Goal: Ask a question: Ask a question

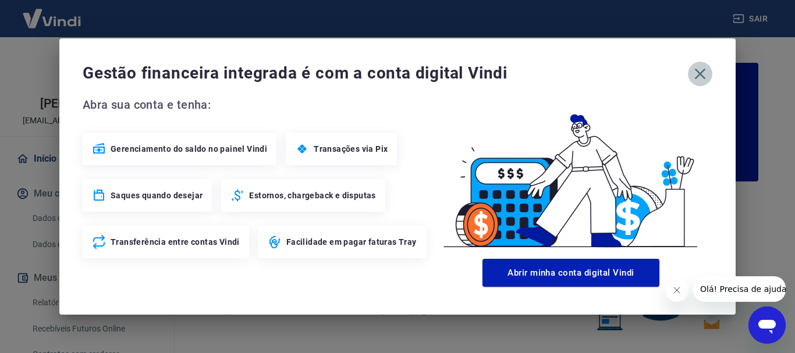
click at [701, 65] on icon "button" at bounding box center [700, 74] width 19 height 19
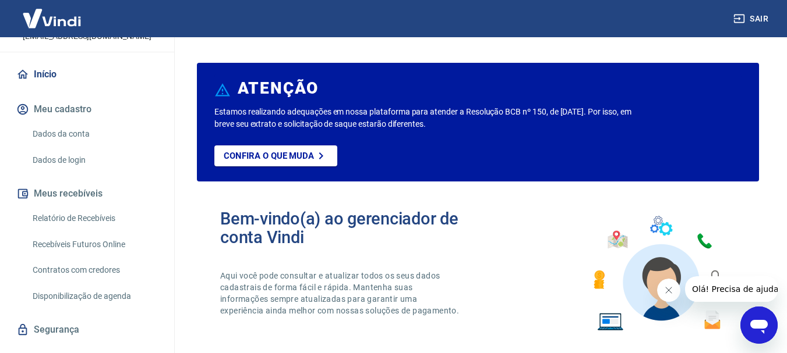
scroll to position [58, 0]
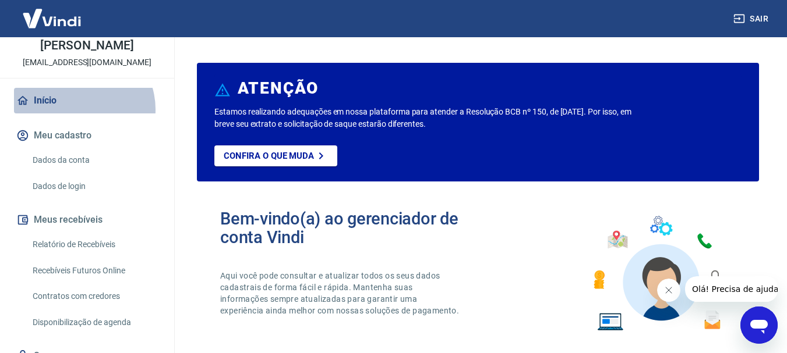
click at [79, 114] on link "Início" at bounding box center [87, 101] width 146 height 26
click at [62, 114] on link "Início" at bounding box center [87, 101] width 146 height 26
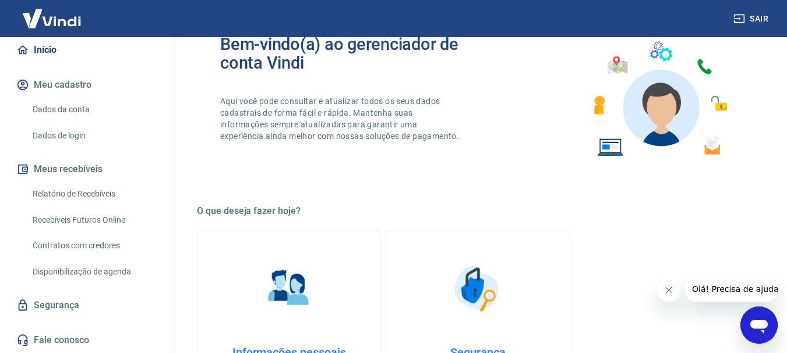
scroll to position [0, 0]
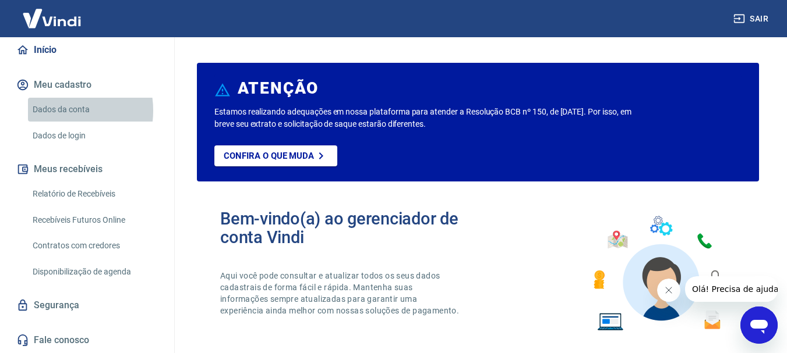
click at [58, 111] on link "Dados da conta" at bounding box center [94, 110] width 132 height 24
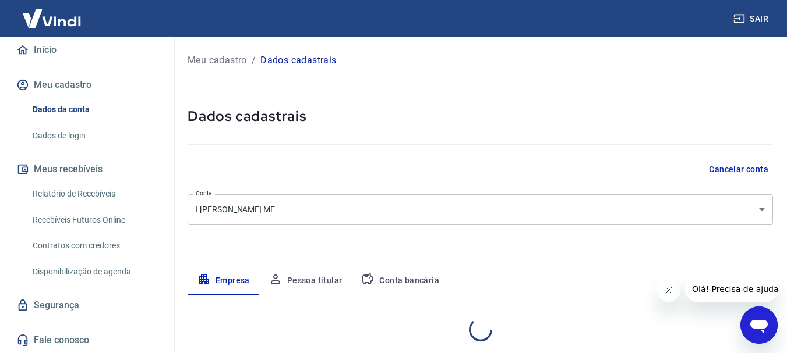
select select "PA"
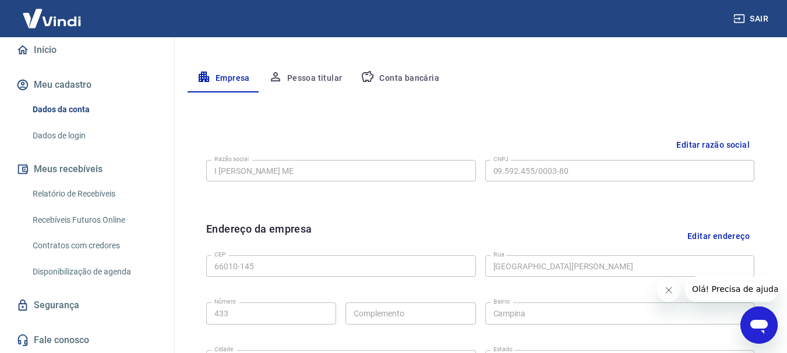
scroll to position [195, 0]
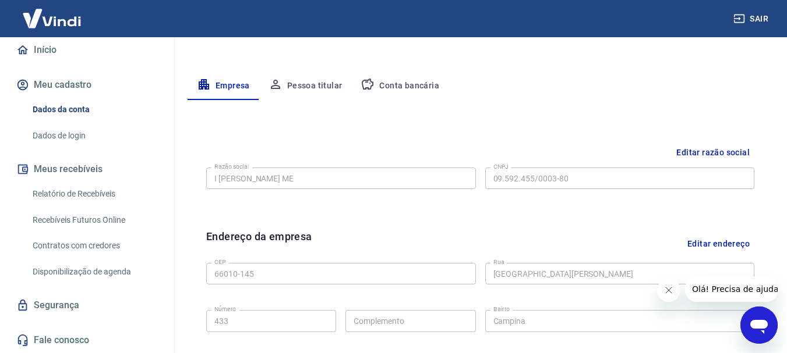
click at [66, 137] on link "Dados de login" at bounding box center [94, 136] width 132 height 24
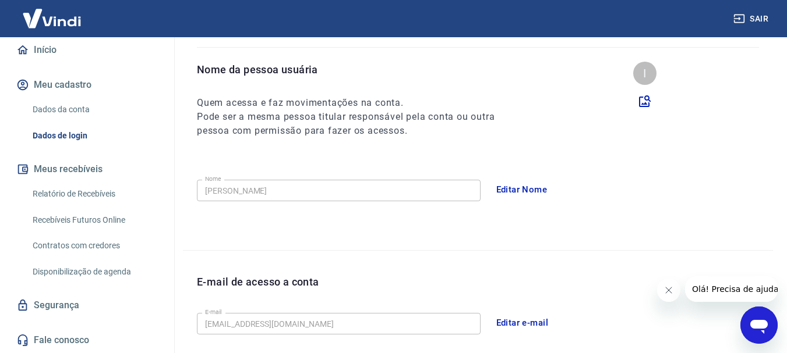
scroll to position [43, 0]
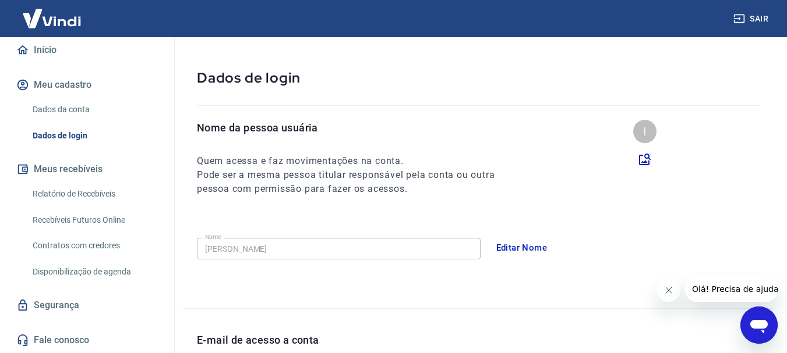
click at [99, 73] on button "Meu cadastro" at bounding box center [87, 85] width 146 height 26
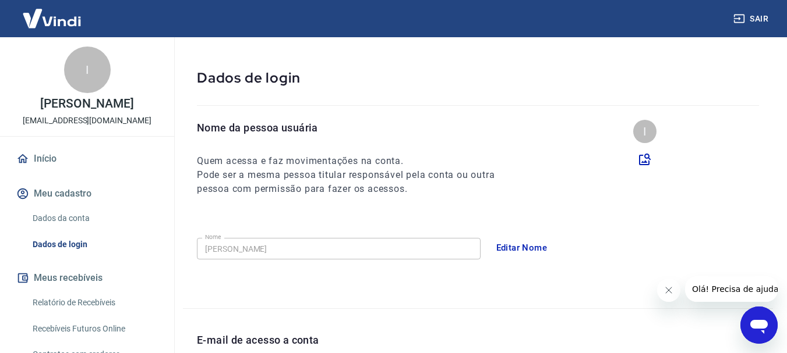
click at [44, 34] on img at bounding box center [52, 19] width 76 height 36
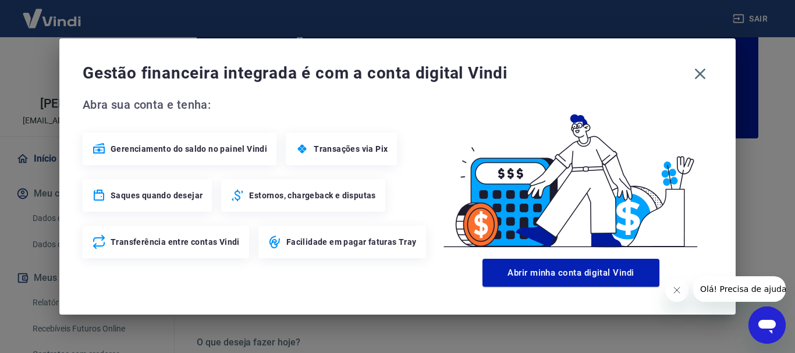
click at [41, 26] on div "Gestão financeira integrada é com a conta digital Vindi Abra sua conta e tenha:…" at bounding box center [397, 176] width 795 height 353
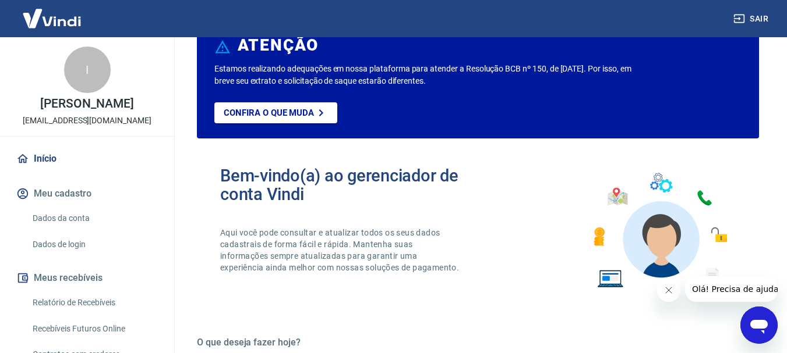
click at [41, 26] on img at bounding box center [52, 19] width 76 height 36
click at [39, 14] on img at bounding box center [52, 19] width 76 height 36
click at [104, 88] on div "I [PERSON_NAME] [EMAIL_ADDRESS][DOMAIN_NAME]" at bounding box center [87, 86] width 174 height 99
click at [152, 54] on div "I [PERSON_NAME] [EMAIL_ADDRESS][DOMAIN_NAME]" at bounding box center [87, 86] width 174 height 99
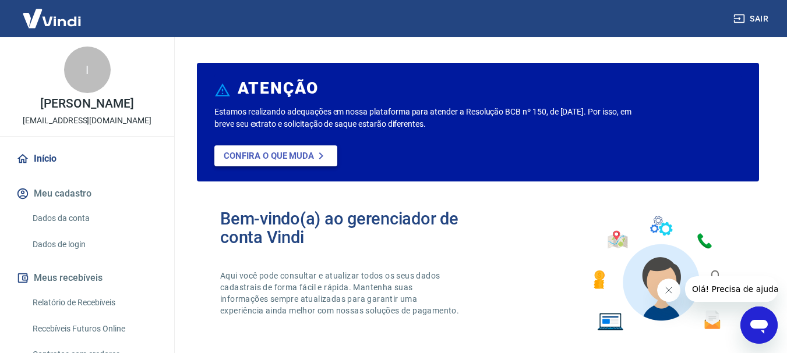
click at [323, 155] on icon at bounding box center [321, 156] width 14 height 14
click at [95, 72] on div "I" at bounding box center [87, 70] width 47 height 47
click at [42, 9] on img at bounding box center [52, 19] width 76 height 36
click at [41, 172] on link "Início" at bounding box center [87, 159] width 146 height 26
click at [91, 207] on button "Meu cadastro" at bounding box center [87, 194] width 146 height 26
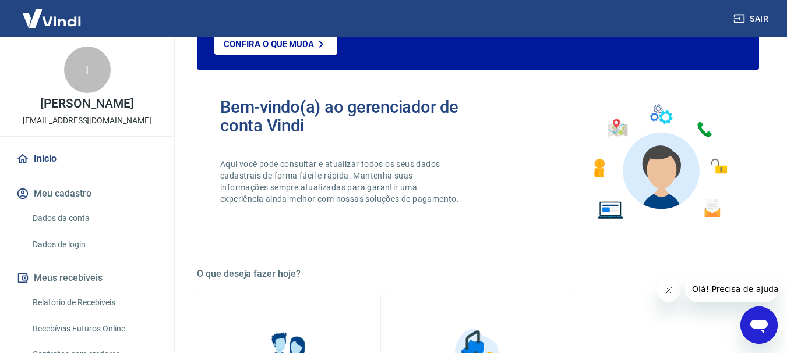
scroll to position [116, 0]
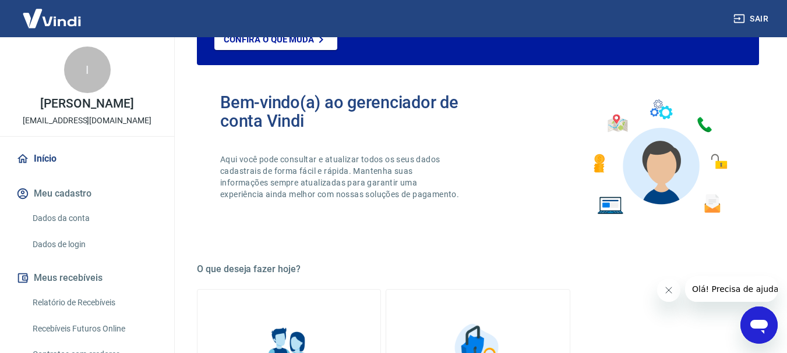
click at [731, 292] on span "Olá! Precisa de ajuda?" at bounding box center [736, 289] width 91 height 9
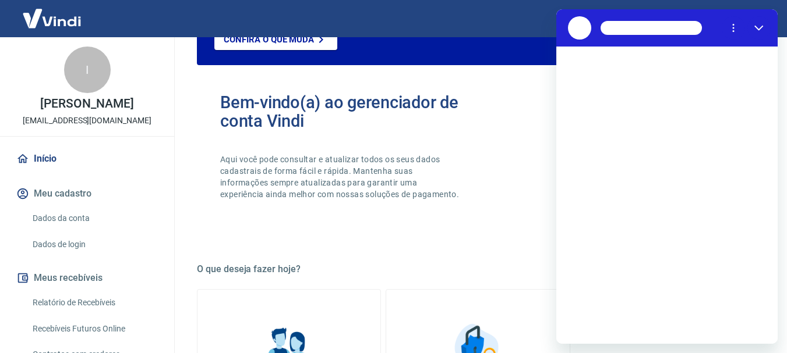
scroll to position [0, 0]
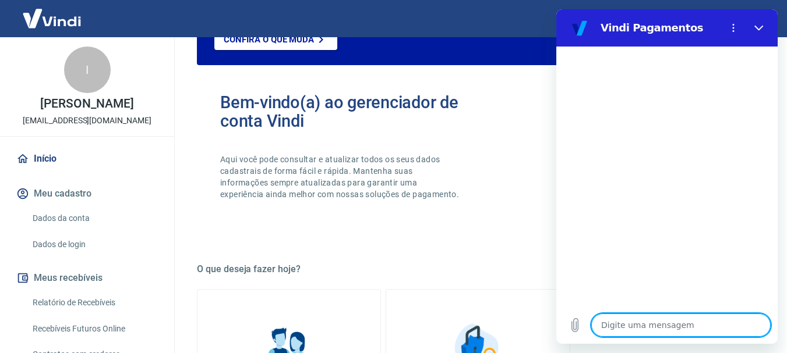
type textarea "2"
type textarea "x"
type textarea "2v"
type textarea "x"
type textarea "2vu"
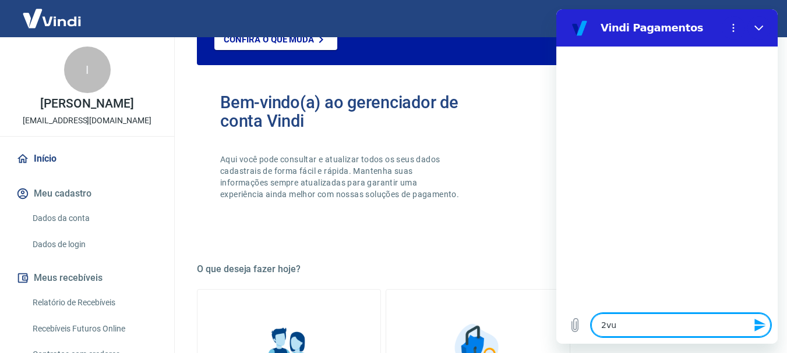
type textarea "x"
type textarea "2v"
type textarea "x"
type textarea "2"
type textarea "x"
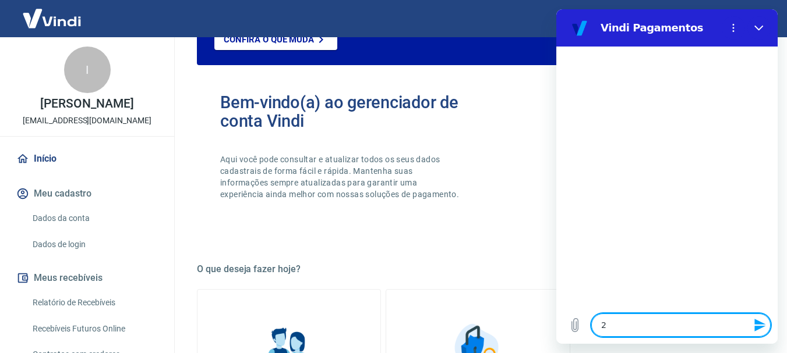
type textarea "2"
type textarea "x"
type textarea "2 v"
type textarea "x"
type textarea "2 vu"
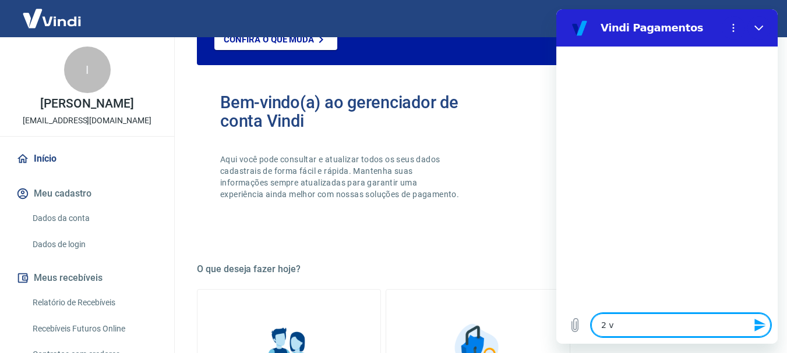
type textarea "x"
type textarea "2 v"
type textarea "x"
type textarea "2 vi"
type textarea "x"
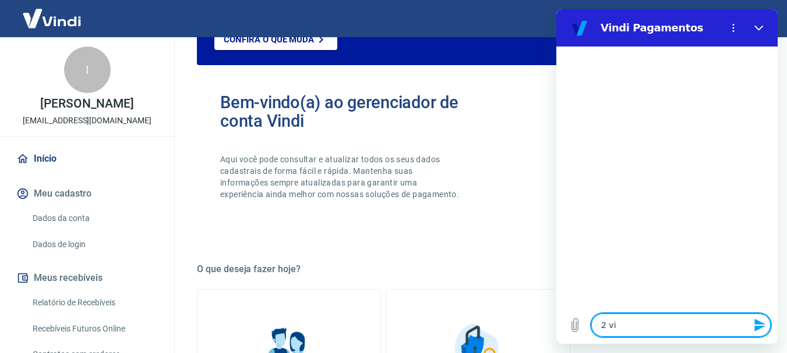
type textarea "2 v"
type textarea "x"
type textarea "2"
type textarea "x"
type textarea "2"
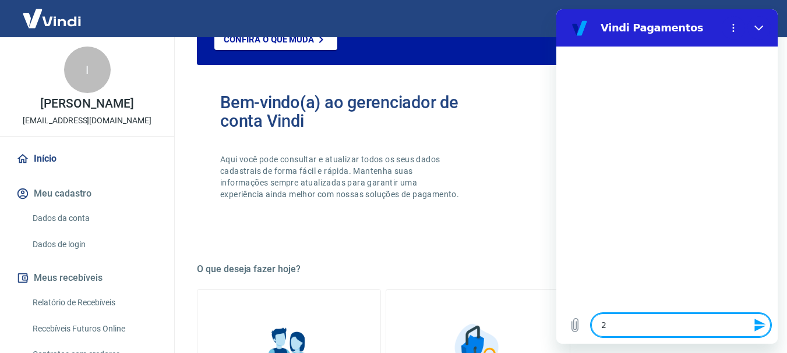
type textarea "x"
type textarea "q"
type textarea "x"
type textarea "qu"
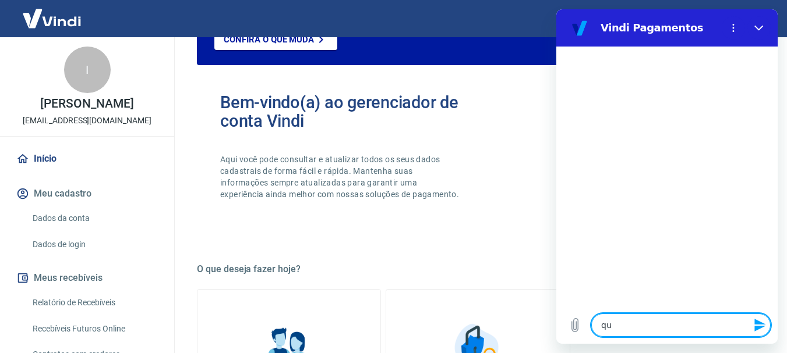
type textarea "x"
type textarea "que"
type textarea "x"
type textarea "quer"
type textarea "x"
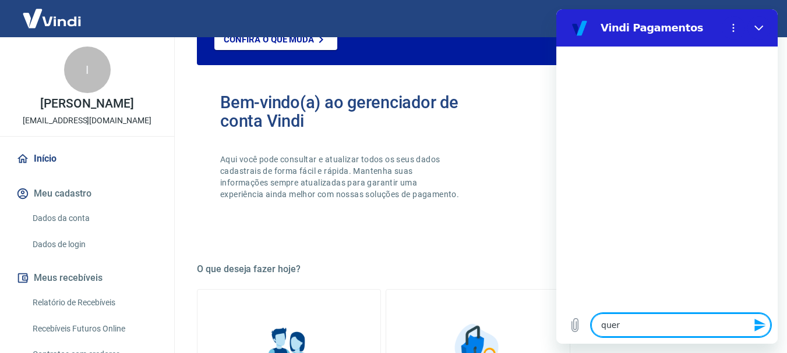
type textarea "queri"
type textarea "x"
type textarea "queria"
type textarea "x"
type textarea "queria"
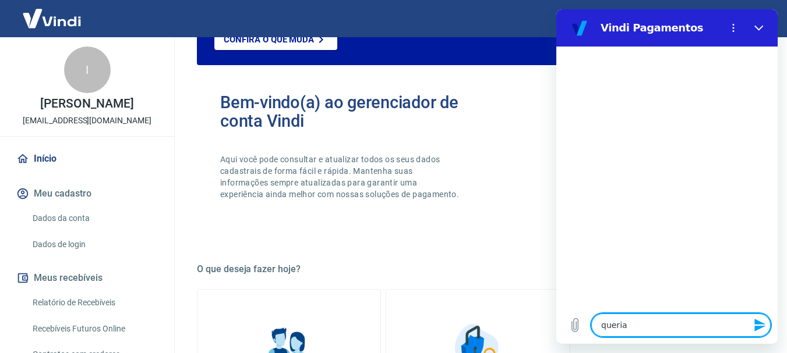
type textarea "x"
type textarea "queria 2"
type textarea "x"
type textarea "queria 2a"
type textarea "x"
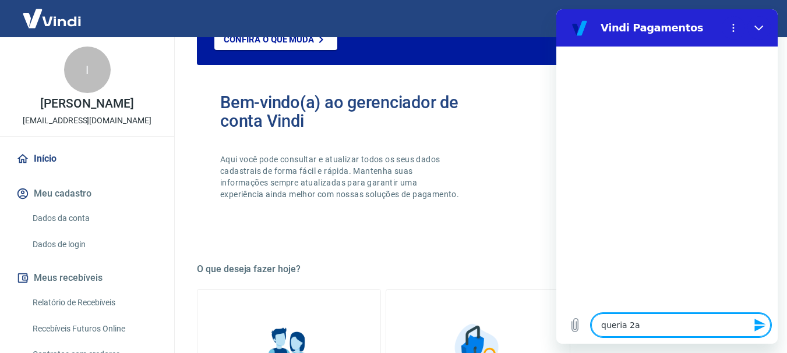
type textarea "queria 2a"
type textarea "x"
type textarea "queria 2a v"
type textarea "x"
type textarea "queria 2a vi"
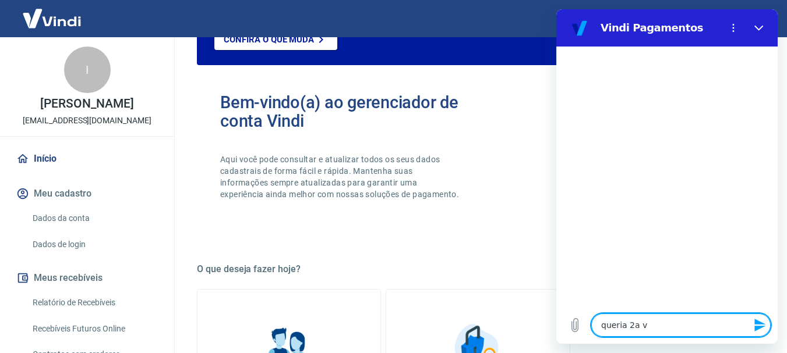
type textarea "x"
type textarea "queria 2a via"
type textarea "x"
type textarea "queria 2a via"
type textarea "x"
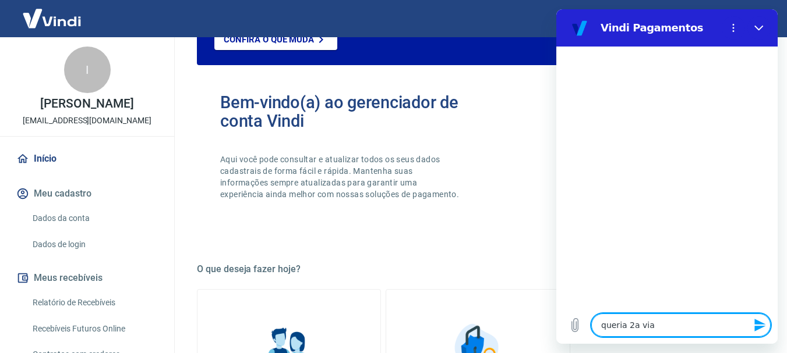
type textarea "queria 2a via d"
type textarea "x"
type textarea "queria 2a via de"
type textarea "x"
type textarea "queria 2a via de"
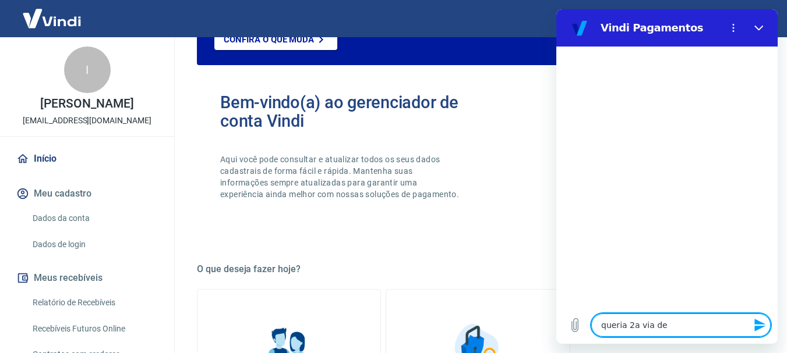
type textarea "x"
type textarea "queria 2a via de b"
type textarea "x"
type textarea "queria 2a via de bo"
type textarea "x"
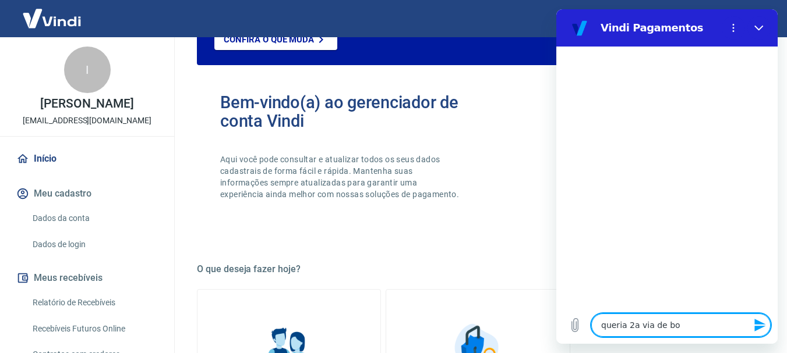
type textarea "queria 2a via de bol"
type textarea "x"
type textarea "queria 2a via de bole"
type textarea "x"
type textarea "queria 2a via de bolet"
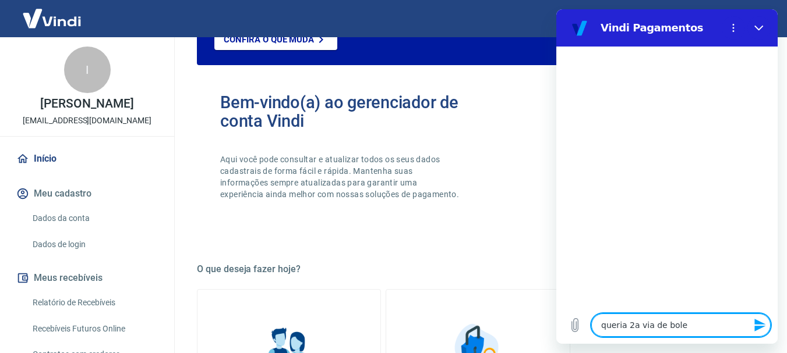
type textarea "x"
type textarea "queria 2a via de boleto"
type textarea "x"
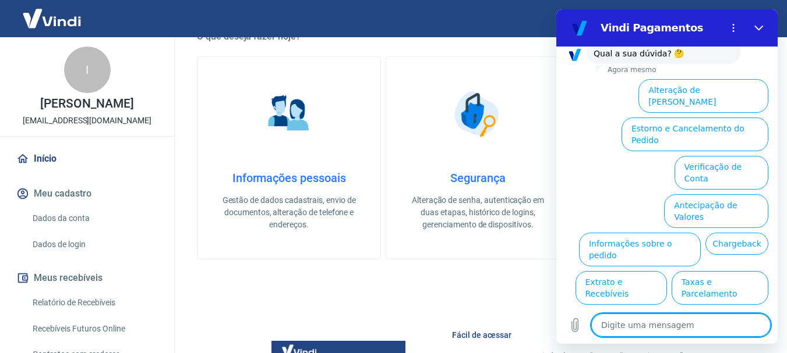
scroll to position [291, 0]
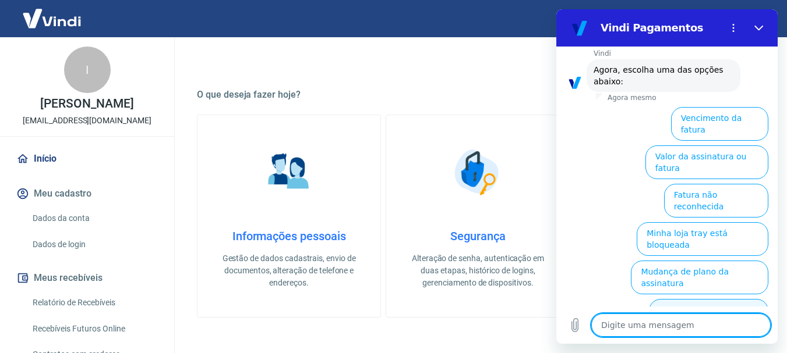
scroll to position [151, 0]
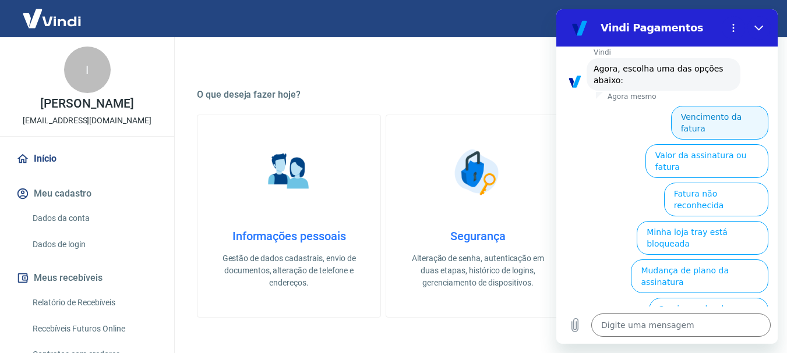
click at [700, 106] on button "Vencimento da fatura" at bounding box center [719, 123] width 97 height 34
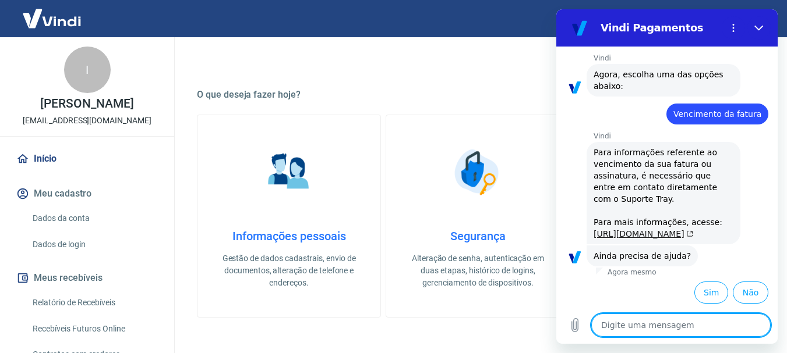
scroll to position [180, 0]
click at [640, 204] on div "Vindi diz: Para informações referente ao vencimento da sua fatura ou assinatura…" at bounding box center [663, 193] width 154 height 102
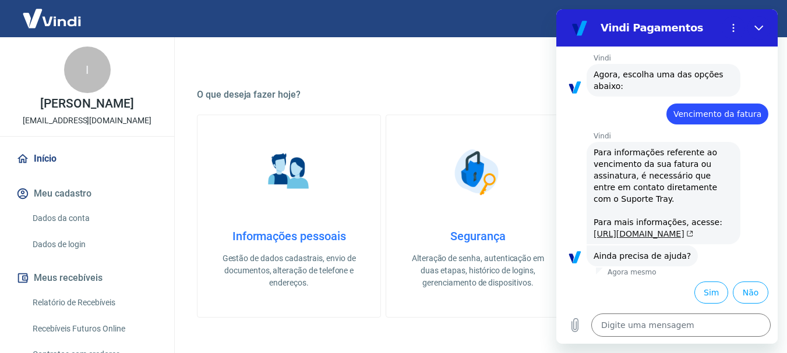
click at [627, 229] on link "[URL][DOMAIN_NAME]" at bounding box center [643, 233] width 100 height 9
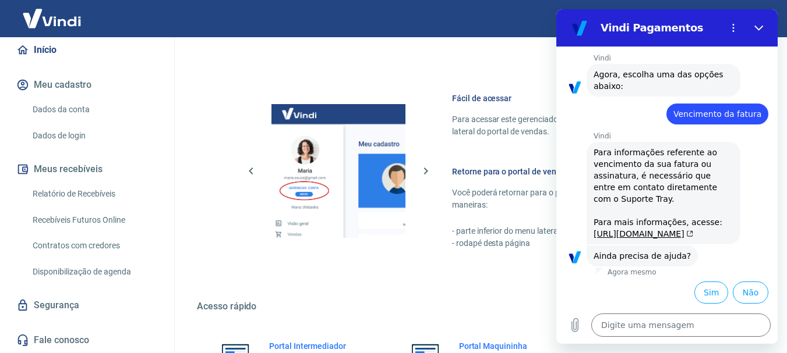
scroll to position [640, 0]
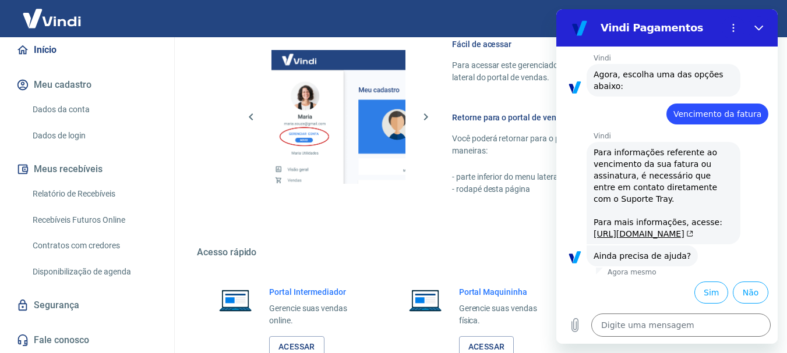
click at [75, 302] on link "Segurança" at bounding box center [87, 306] width 146 height 26
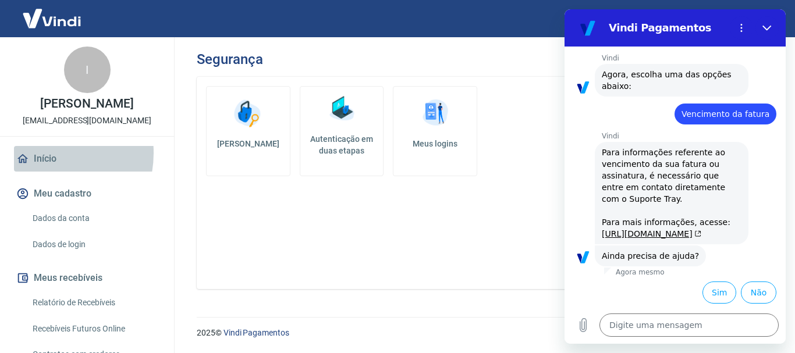
click at [41, 165] on link "Início" at bounding box center [87, 159] width 146 height 26
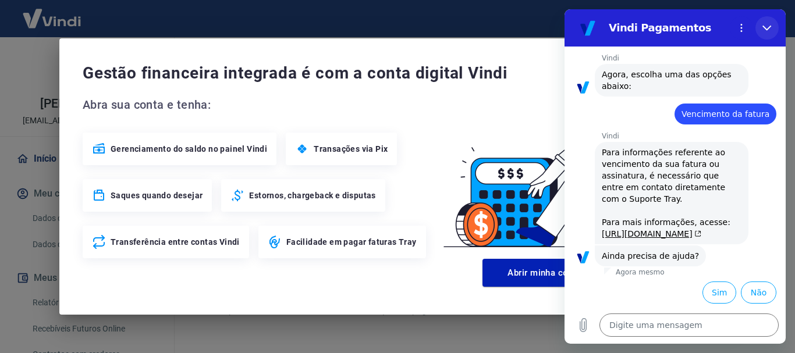
click at [762, 31] on button "Fechar" at bounding box center [767, 27] width 23 height 23
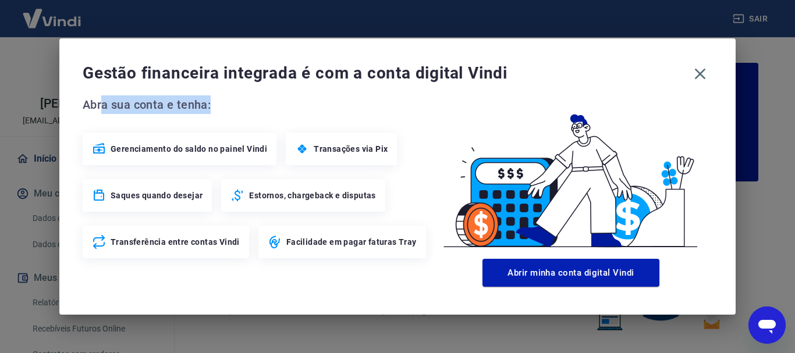
drag, startPoint x: 102, startPoint y: 105, endPoint x: 225, endPoint y: 97, distance: 123.1
click at [225, 97] on span "Abra sua conta e tenha:" at bounding box center [256, 104] width 347 height 19
click at [704, 69] on icon "button" at bounding box center [700, 74] width 19 height 19
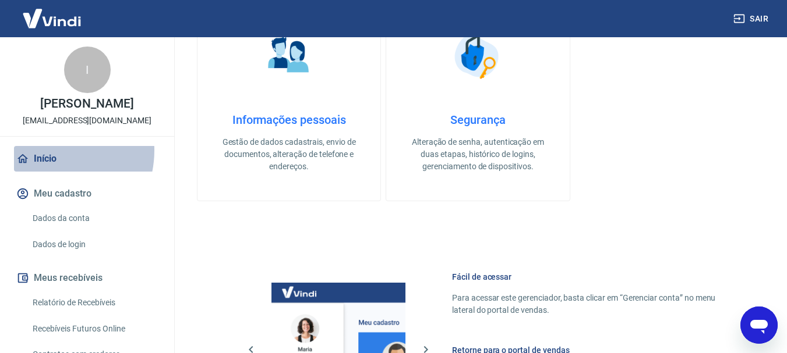
click at [43, 162] on link "Início" at bounding box center [87, 159] width 146 height 26
click at [14, 167] on link "Início" at bounding box center [87, 159] width 146 height 26
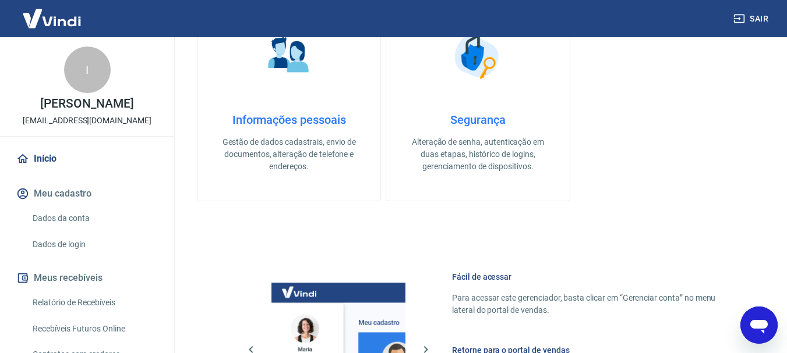
click at [45, 15] on img at bounding box center [52, 19] width 76 height 36
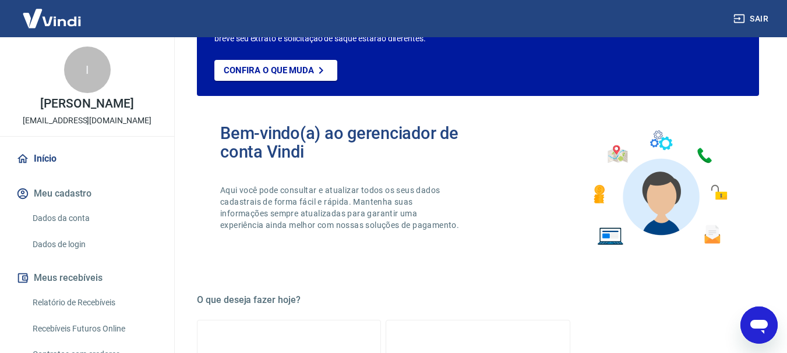
scroll to position [82, 0]
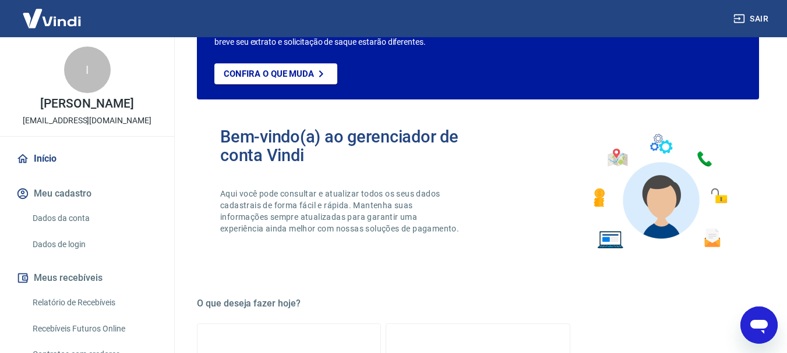
type textarea "x"
